Goal: Communication & Community: Answer question/provide support

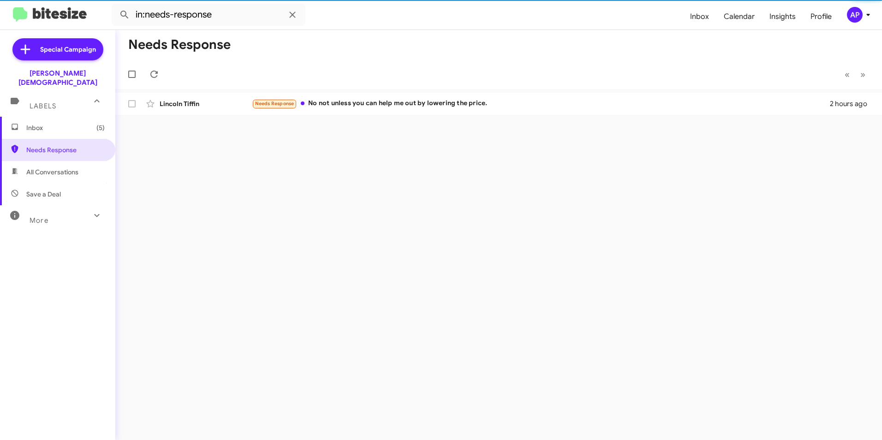
click at [431, 147] on div "Needs Response « Previous » Next Lincoln Tiffin Needs Response No not unless yo…" at bounding box center [498, 235] width 767 height 410
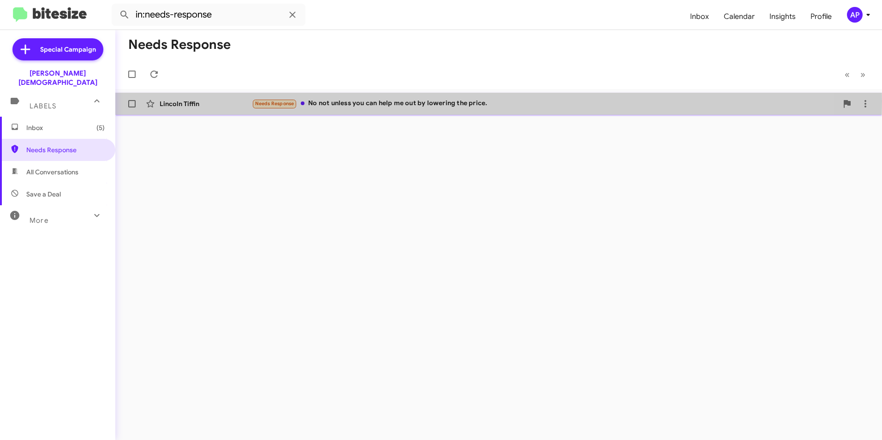
click at [389, 101] on div "Needs Response No not unless you can help me out by lowering the price." at bounding box center [545, 103] width 586 height 11
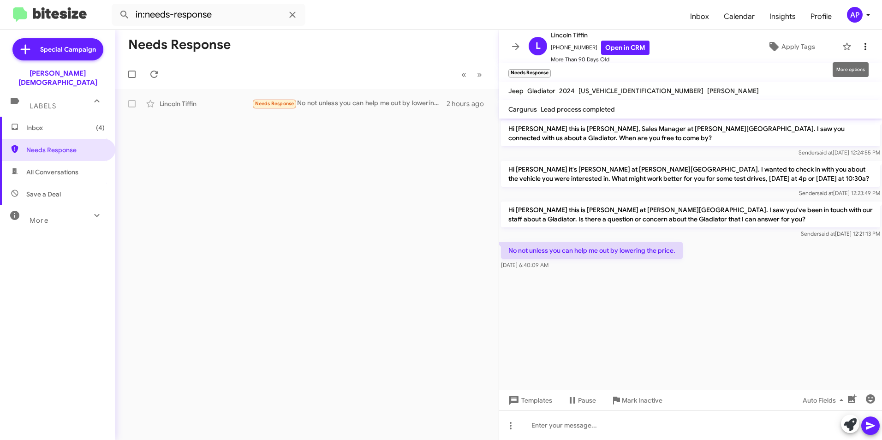
click at [860, 41] on icon at bounding box center [865, 46] width 11 height 11
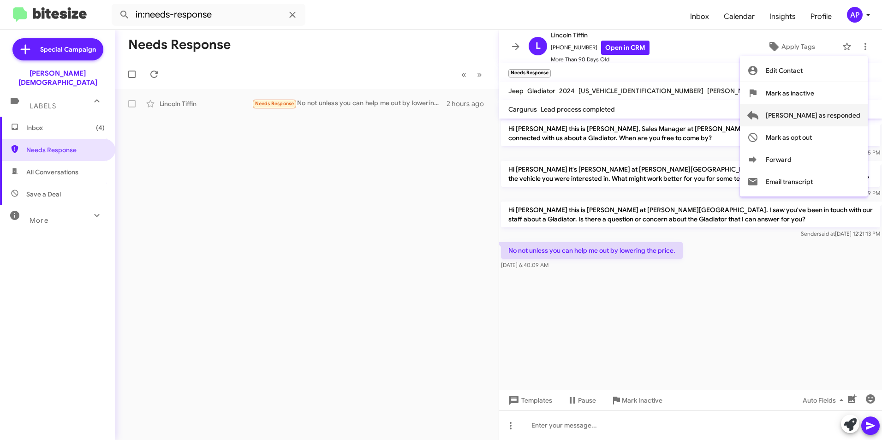
click at [820, 114] on span "[PERSON_NAME] as responded" at bounding box center [813, 115] width 95 height 22
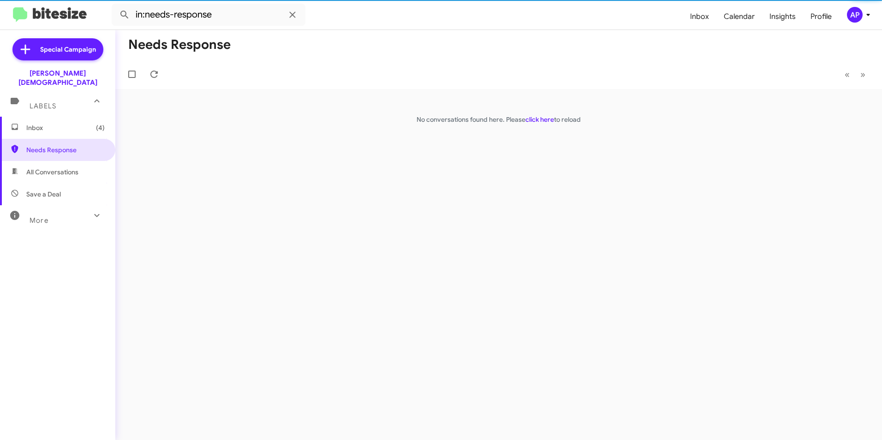
click at [242, 225] on div "Needs Response « Previous » Next No conversations found here. Please click here…" at bounding box center [498, 235] width 767 height 410
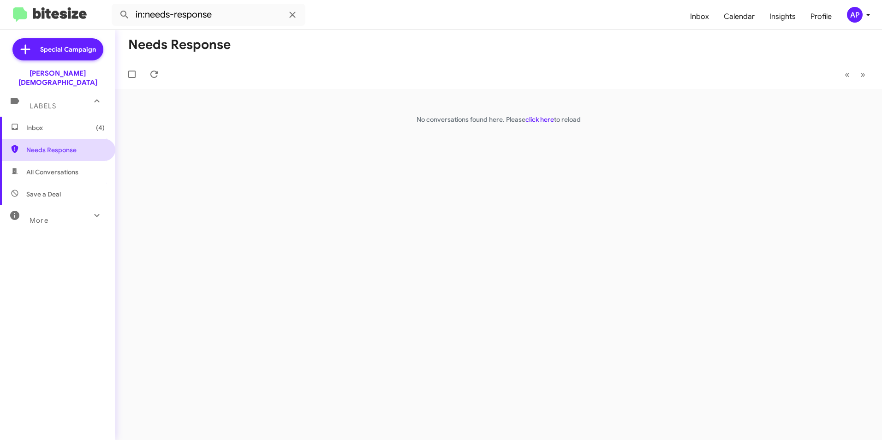
click at [54, 145] on span "Needs Response" at bounding box center [65, 149] width 78 height 9
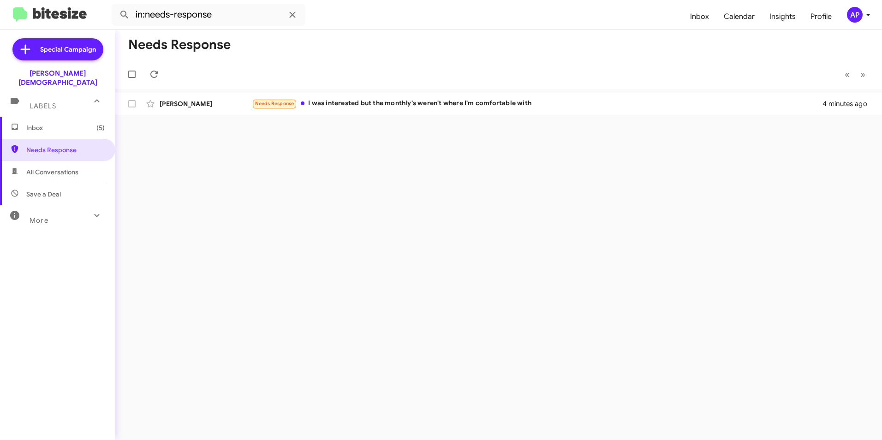
click at [40, 123] on span "Inbox (5)" at bounding box center [65, 127] width 78 height 9
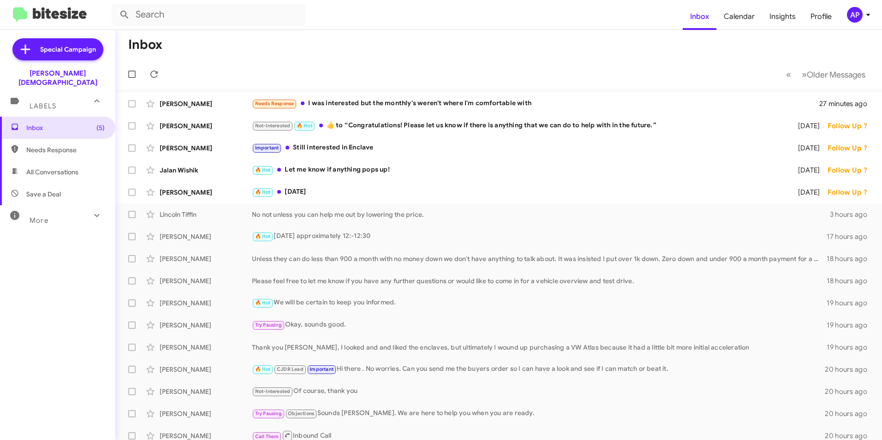
click at [55, 145] on span "Needs Response" at bounding box center [65, 149] width 78 height 9
type input "in:needs-response"
